Goal: Task Accomplishment & Management: Use online tool/utility

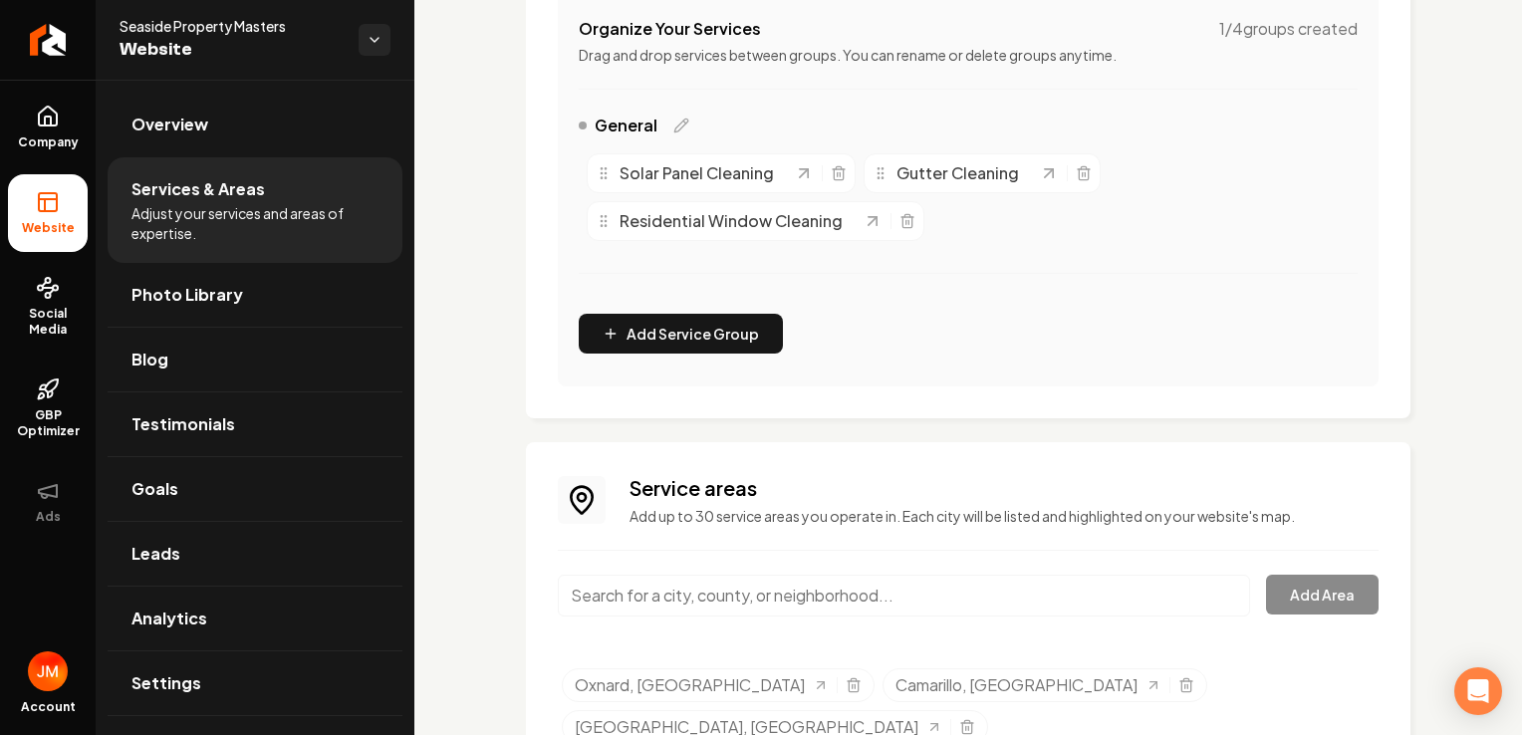
scroll to position [478, 0]
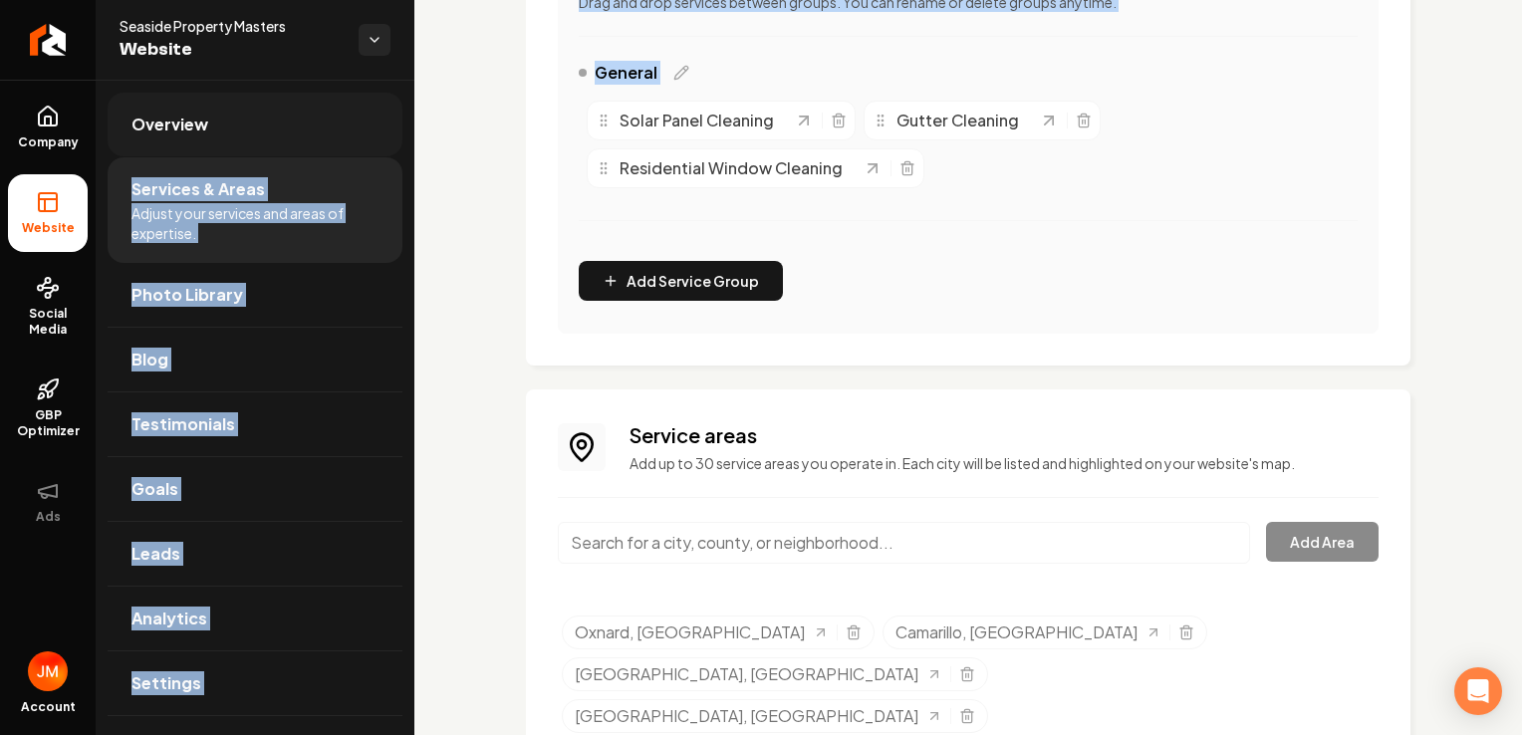
drag, startPoint x: 519, startPoint y: 110, endPoint x: 236, endPoint y: 133, distance: 283.9
click at [236, 133] on div "Company Website Social Media GBP Optimizer Ads Account Seaside Property Masters…" at bounding box center [761, 367] width 1522 height 735
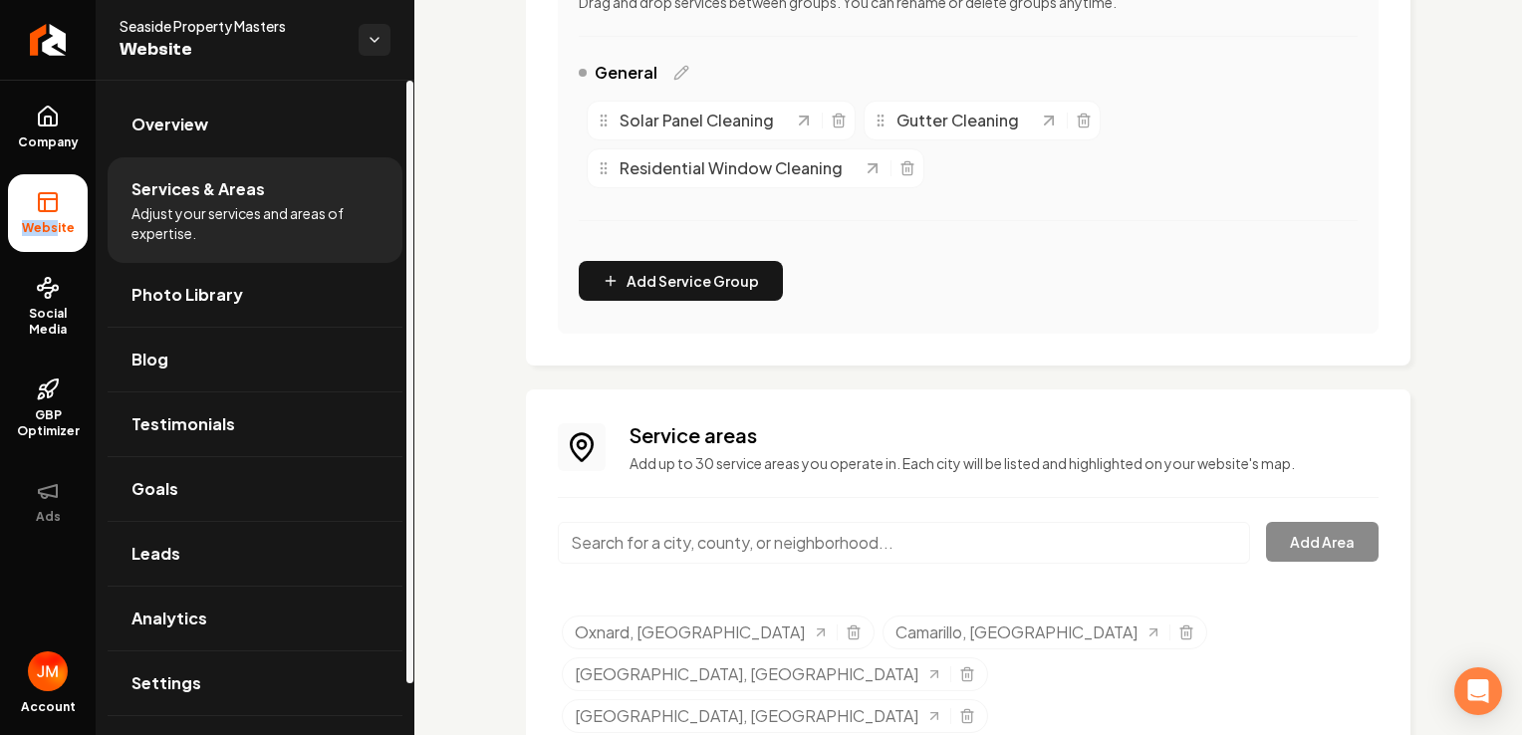
drag, startPoint x: 236, startPoint y: 133, endPoint x: 56, endPoint y: 217, distance: 198.8
click at [56, 217] on li "Website" at bounding box center [48, 213] width 80 height 78
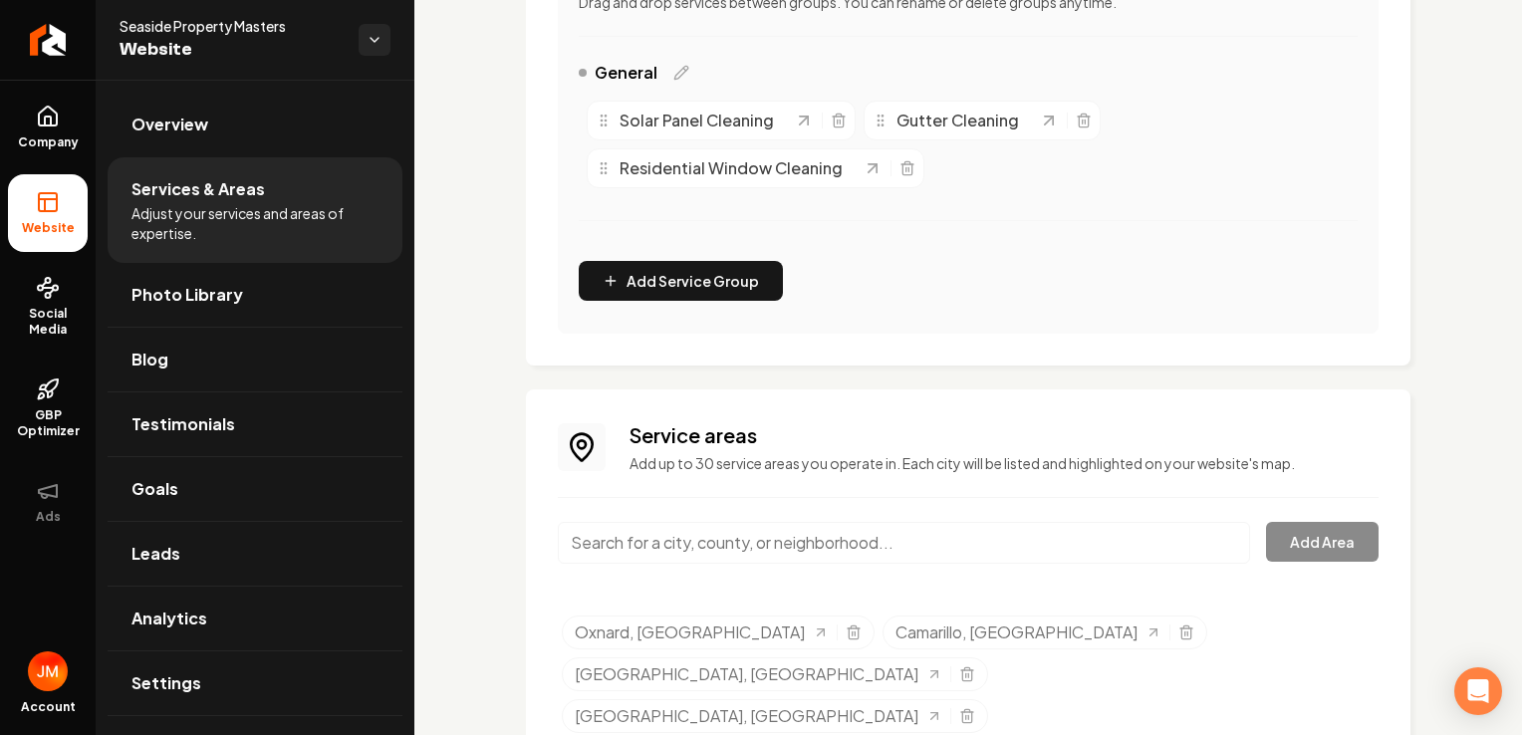
click at [51, 209] on icon at bounding box center [48, 202] width 24 height 24
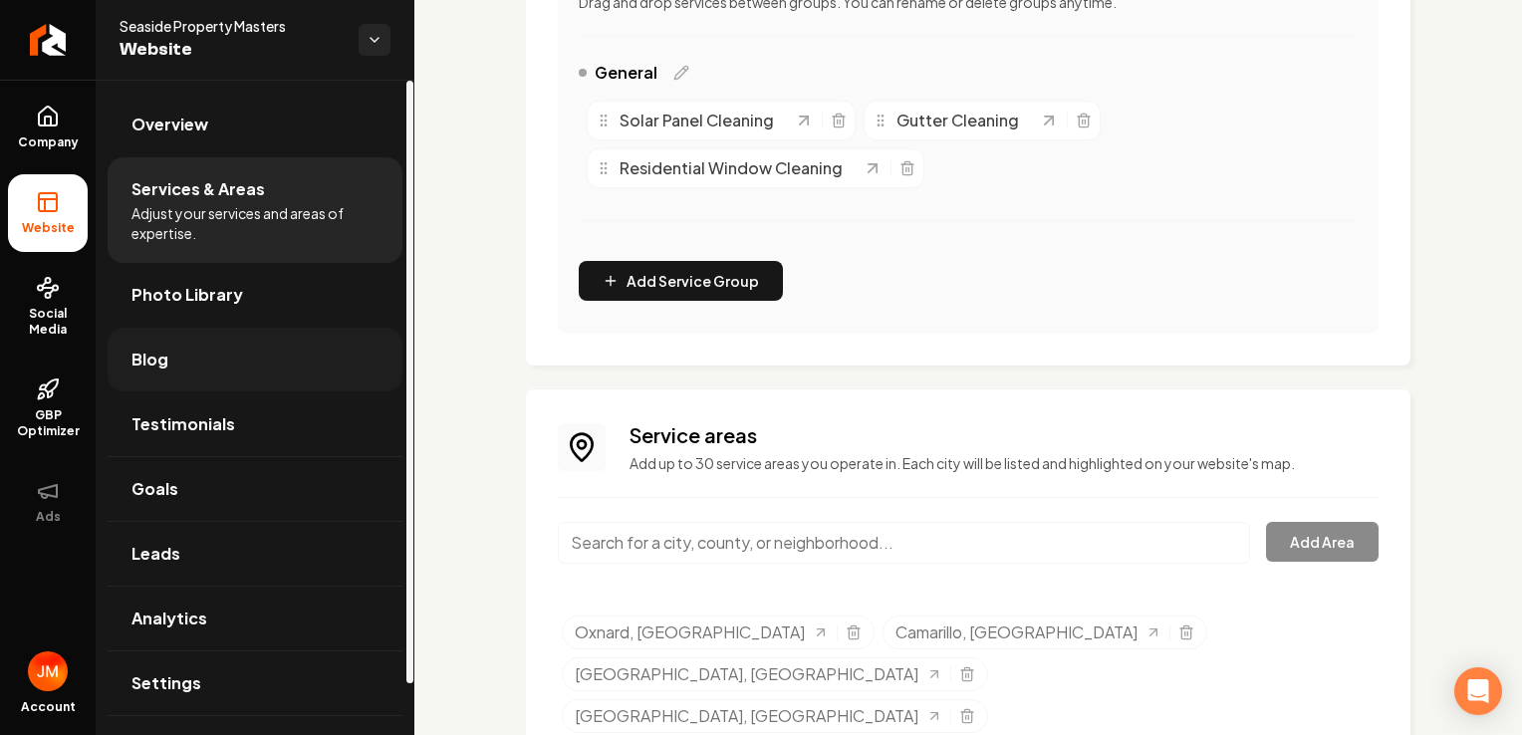
click at [191, 347] on link "Blog" at bounding box center [255, 360] width 295 height 64
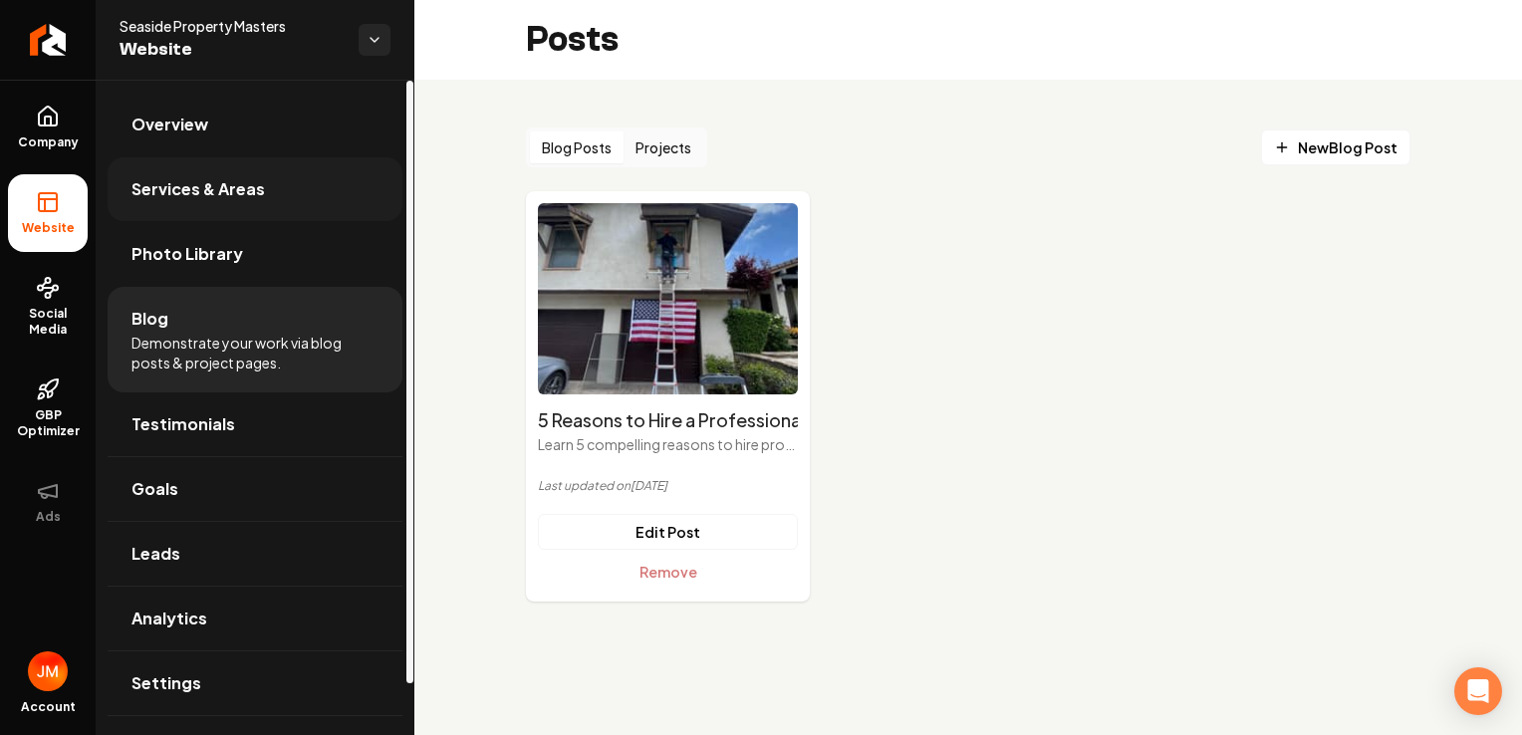
click at [255, 191] on span "Services & Areas" at bounding box center [197, 189] width 133 height 24
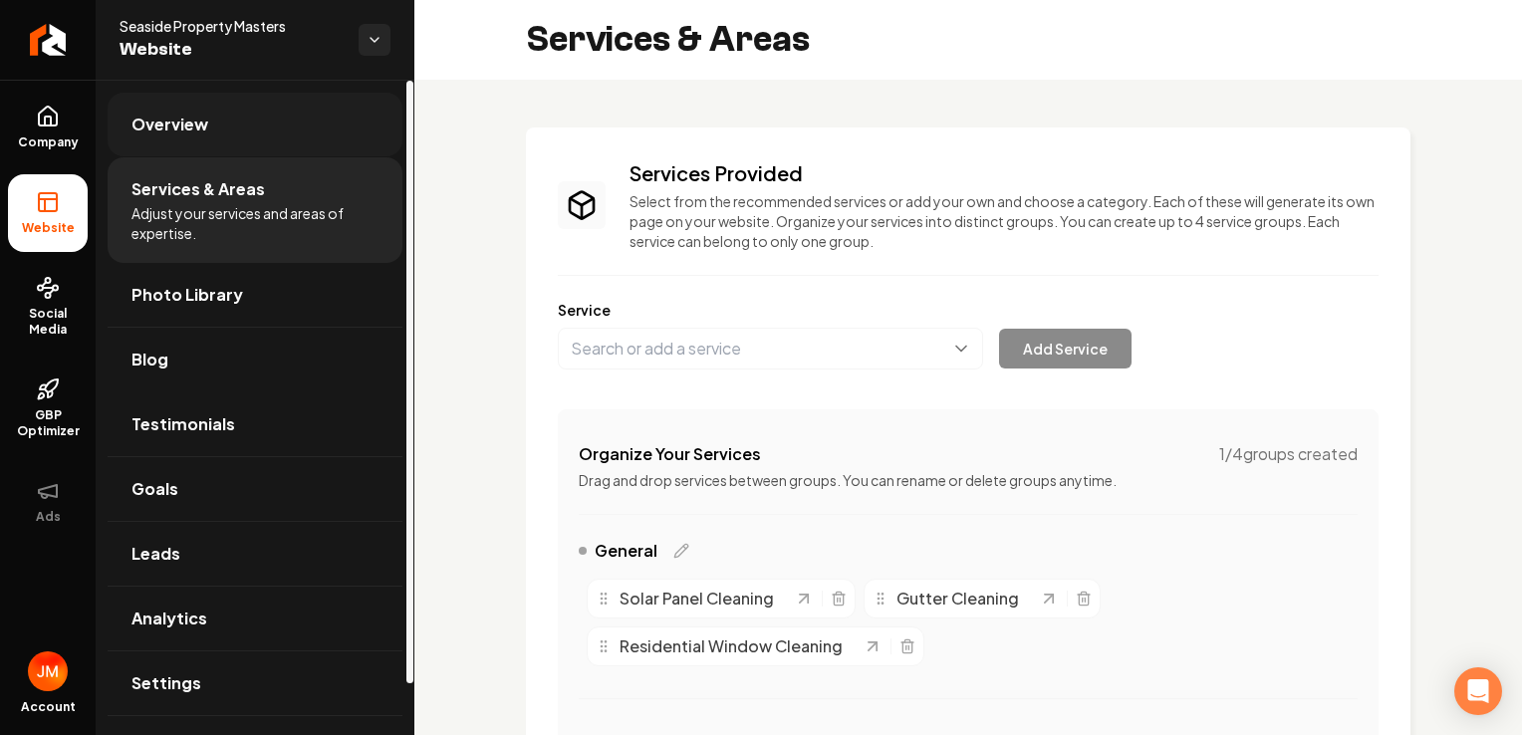
click at [243, 131] on link "Overview" at bounding box center [255, 125] width 295 height 64
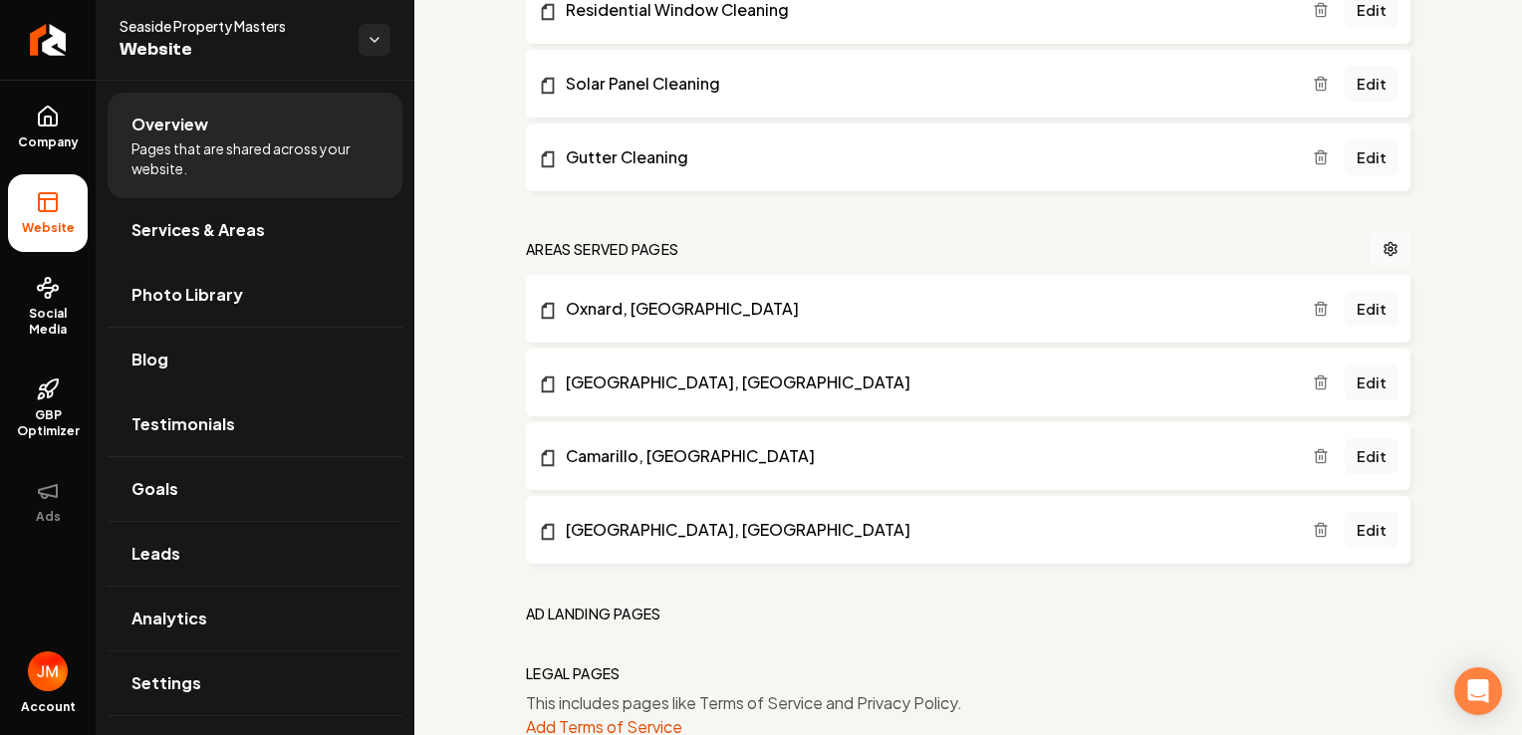
scroll to position [526, 0]
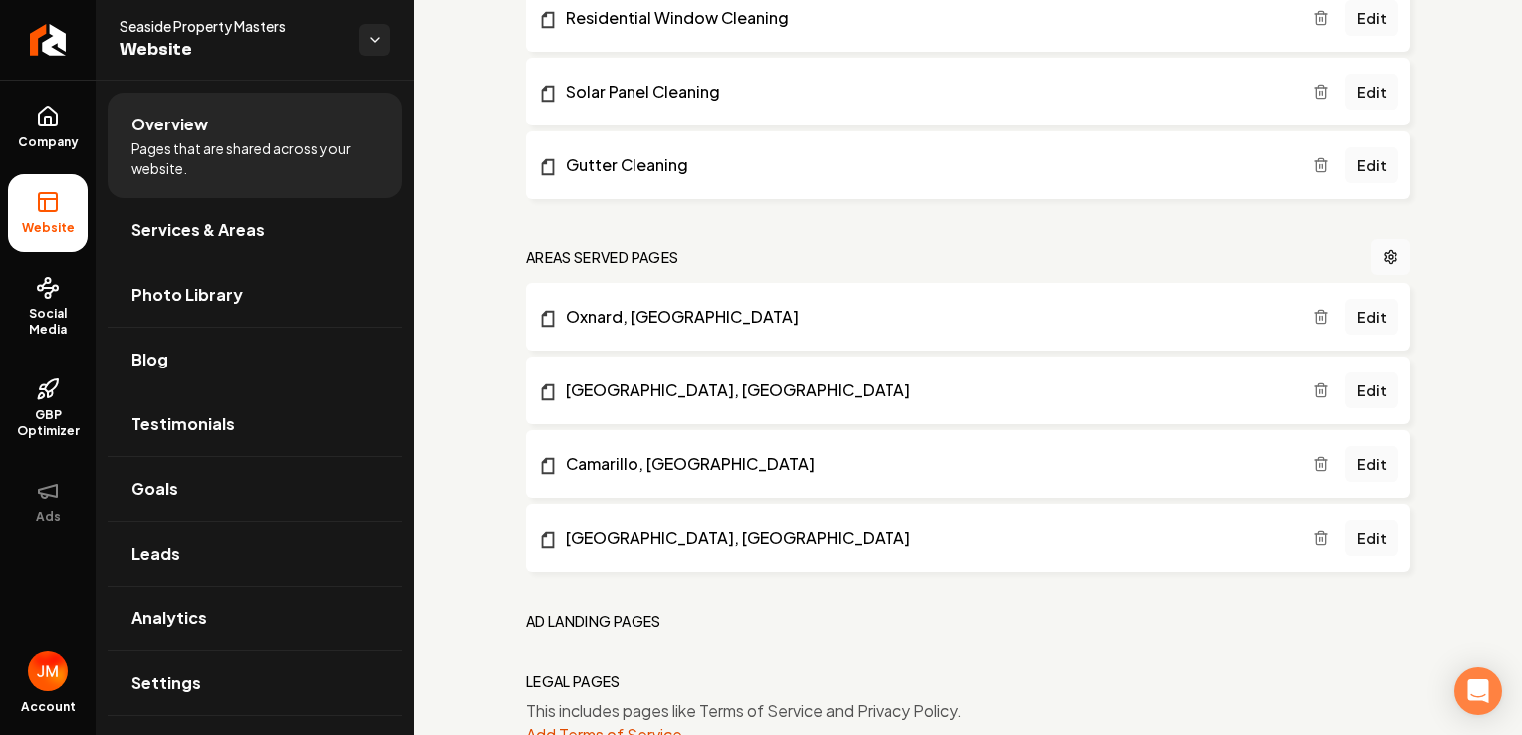
click at [920, 340] on li "Oxnard, [GEOGRAPHIC_DATA] Edit" at bounding box center [968, 317] width 885 height 68
click at [635, 320] on link "Oxnard, [GEOGRAPHIC_DATA]" at bounding box center [925, 317] width 775 height 24
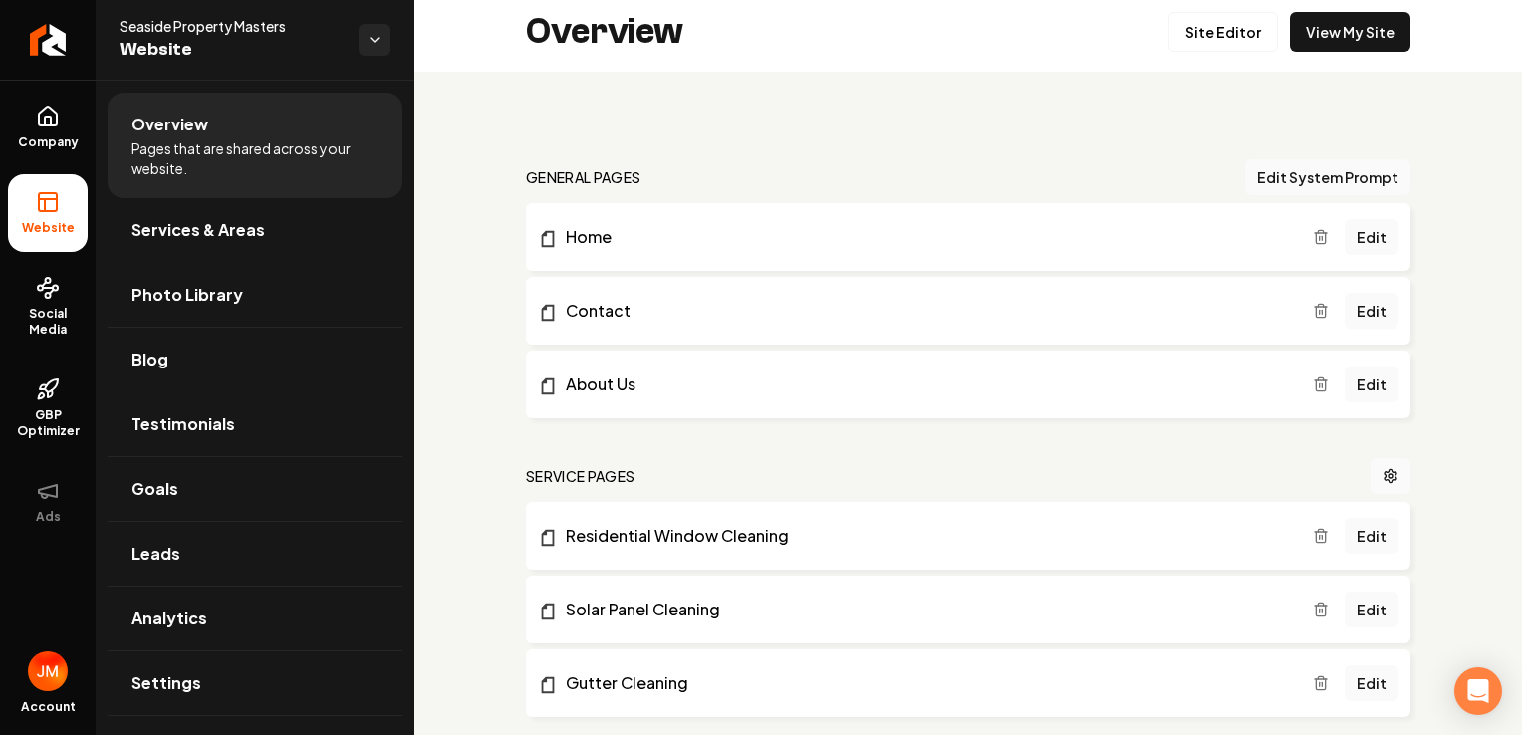
scroll to position [3, 0]
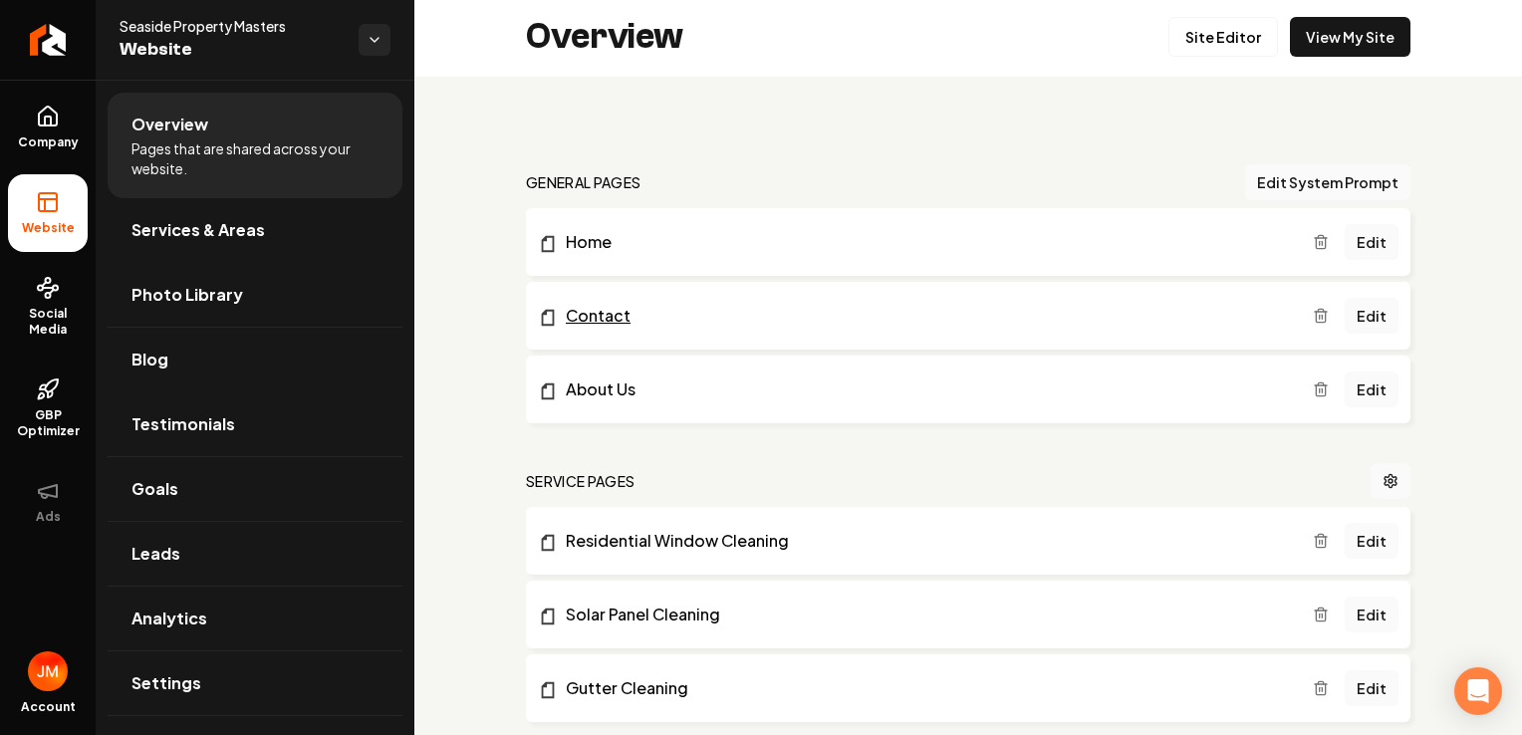
click at [604, 304] on link "Contact" at bounding box center [925, 316] width 775 height 24
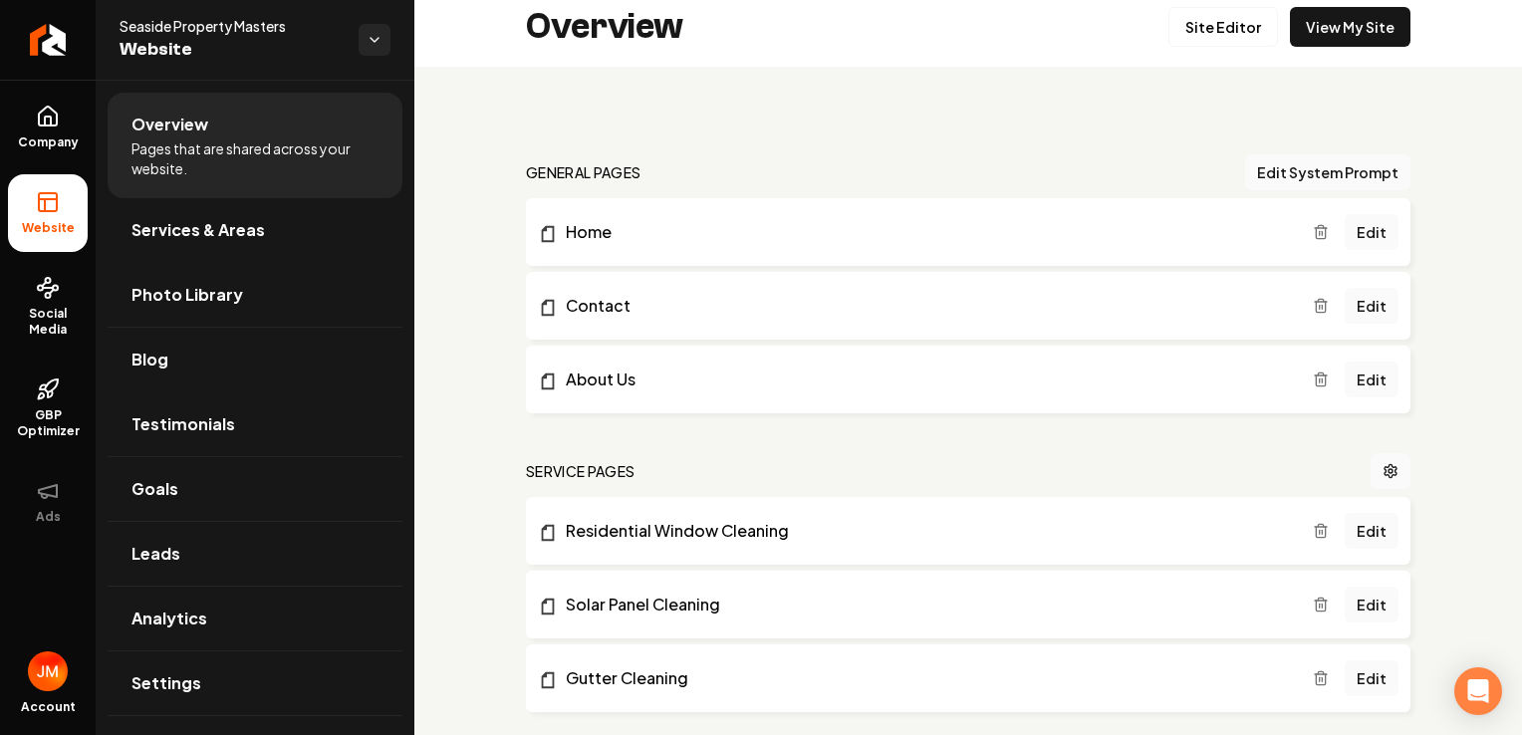
scroll to position [15, 0]
click at [606, 232] on link "Home" at bounding box center [925, 230] width 775 height 24
click at [1228, 27] on link "Site Editor" at bounding box center [1223, 25] width 110 height 40
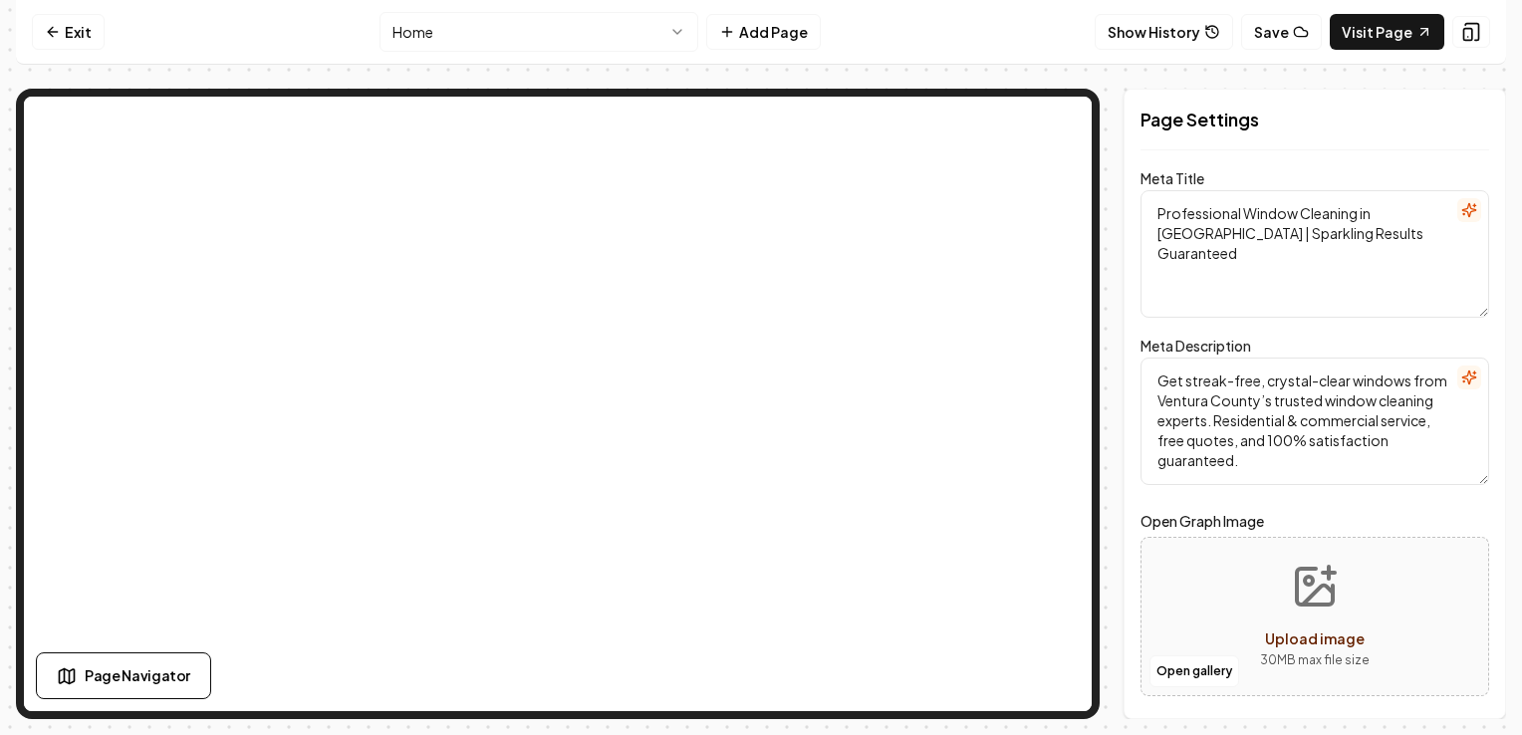
click at [1331, 640] on span "Upload image" at bounding box center [1315, 639] width 100 height 18
type input "**********"
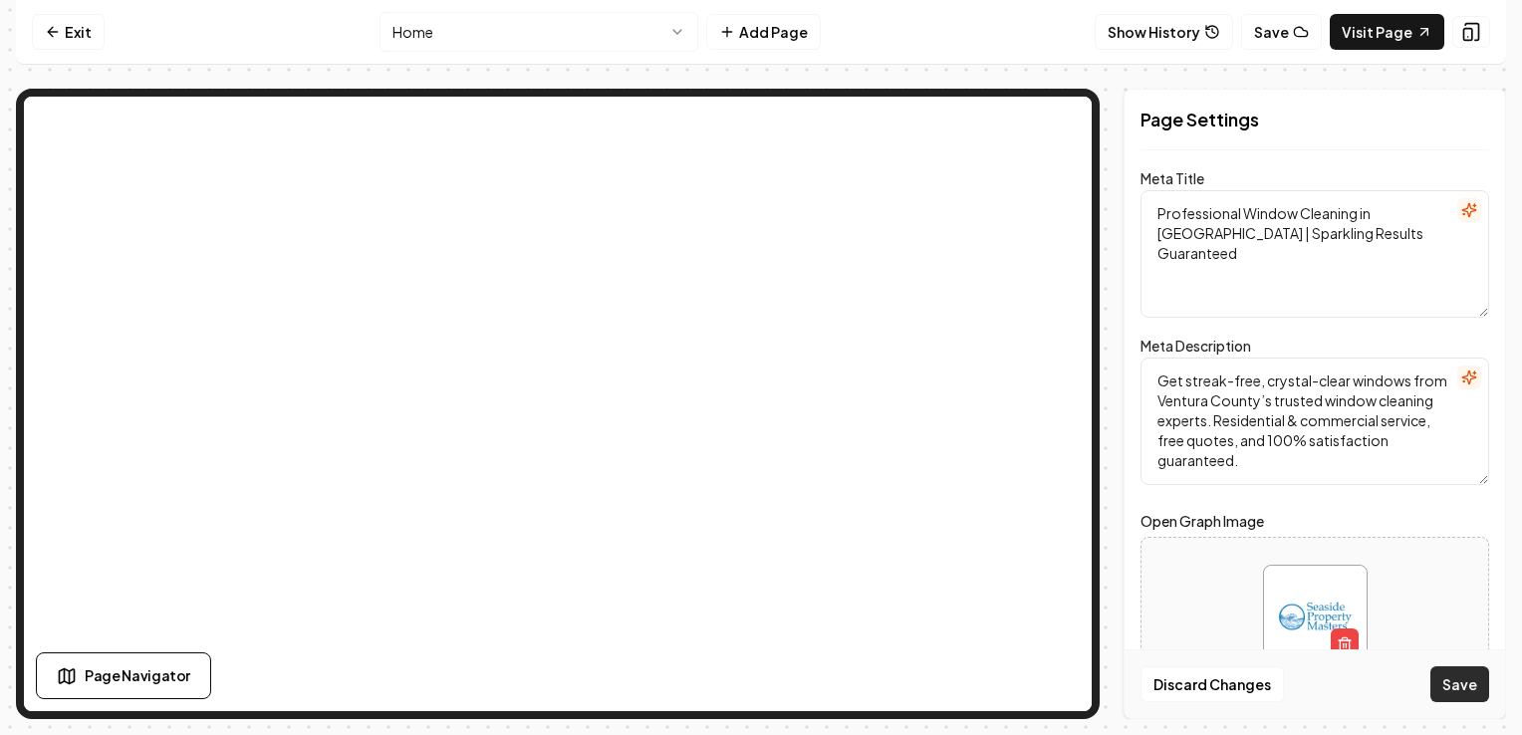
click at [1459, 687] on button "Save" at bounding box center [1459, 684] width 59 height 36
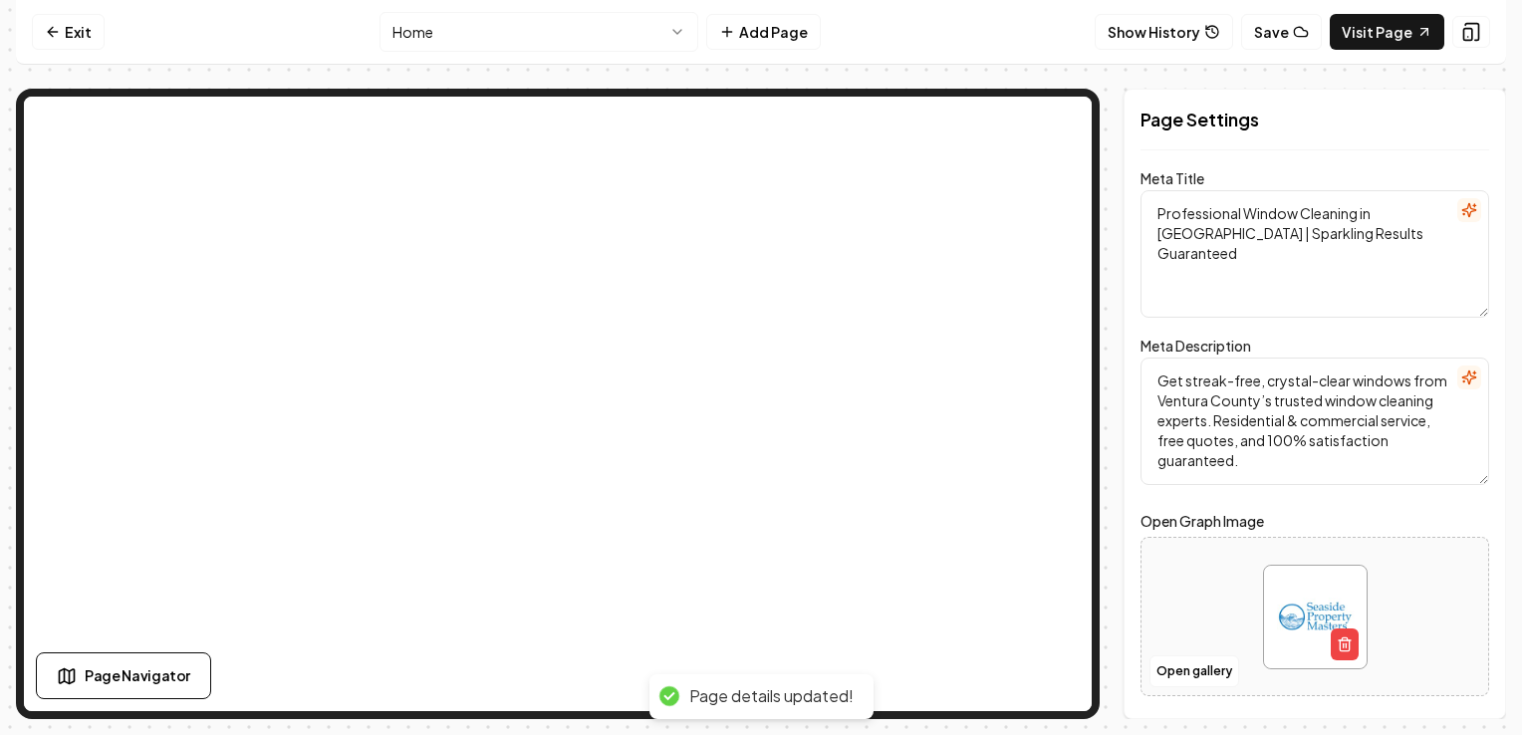
click at [1400, 151] on div "Page Settings Meta Title Professional Window Cleaning in [GEOGRAPHIC_DATA] | Sp…" at bounding box center [1315, 404] width 383 height 631
click at [1508, 626] on div "Computer Required This feature is only available on a computer. Please switch t…" at bounding box center [761, 367] width 1522 height 735
